Goal: Check status: Check status

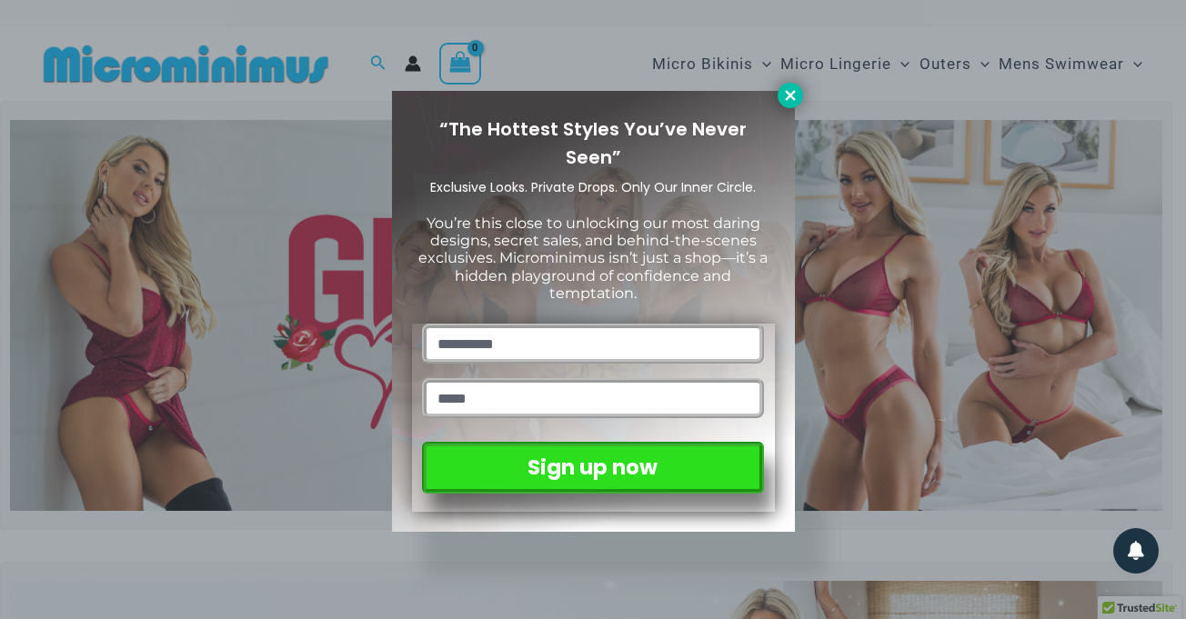
click at [791, 98] on icon at bounding box center [790, 95] width 10 height 10
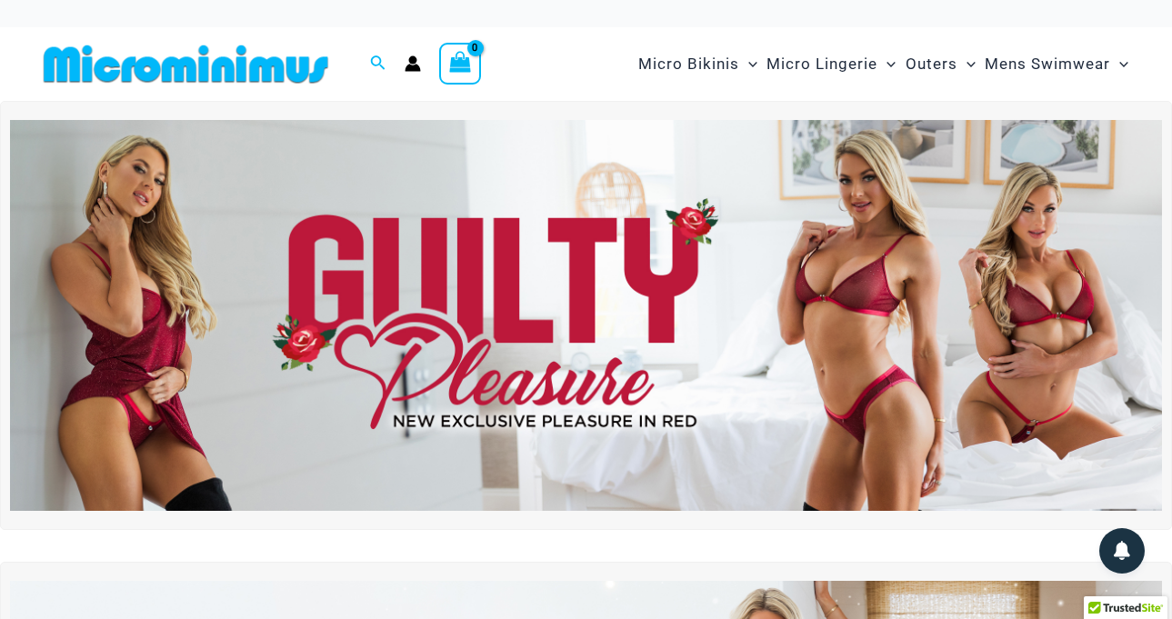
click at [410, 63] on circle "Account icon link" at bounding box center [413, 60] width 8 height 8
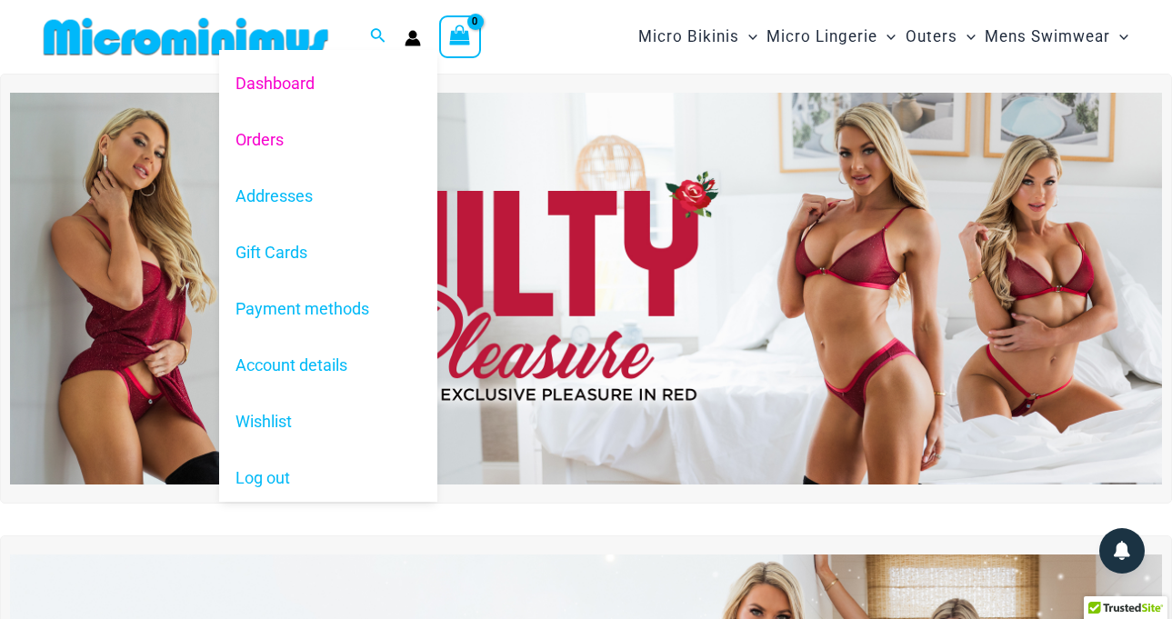
click at [255, 136] on link "Orders" at bounding box center [328, 139] width 218 height 56
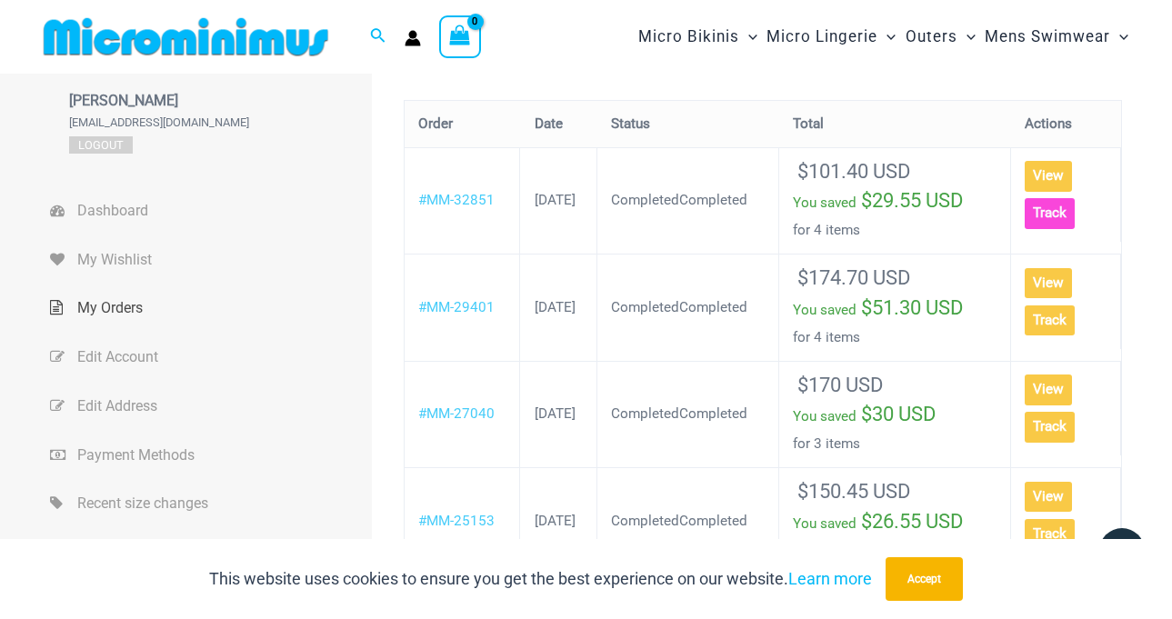
click at [1065, 204] on link "Track" at bounding box center [1050, 213] width 50 height 30
